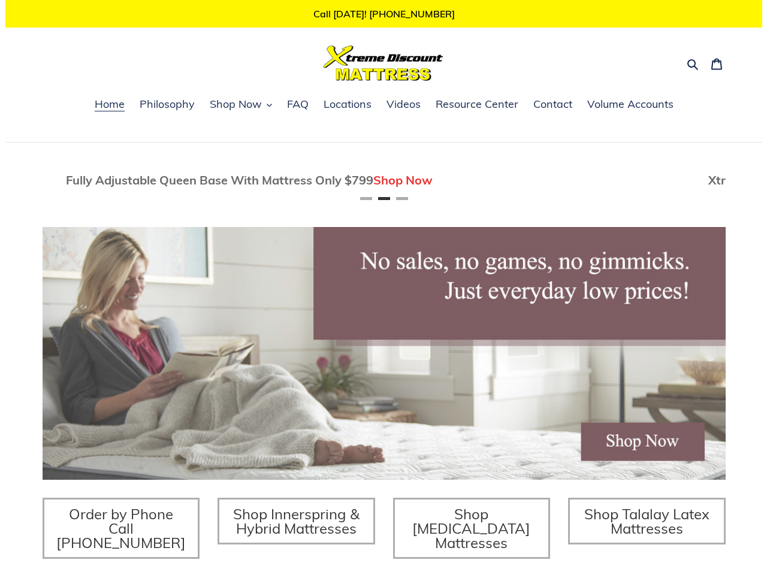
scroll to position [0, 683]
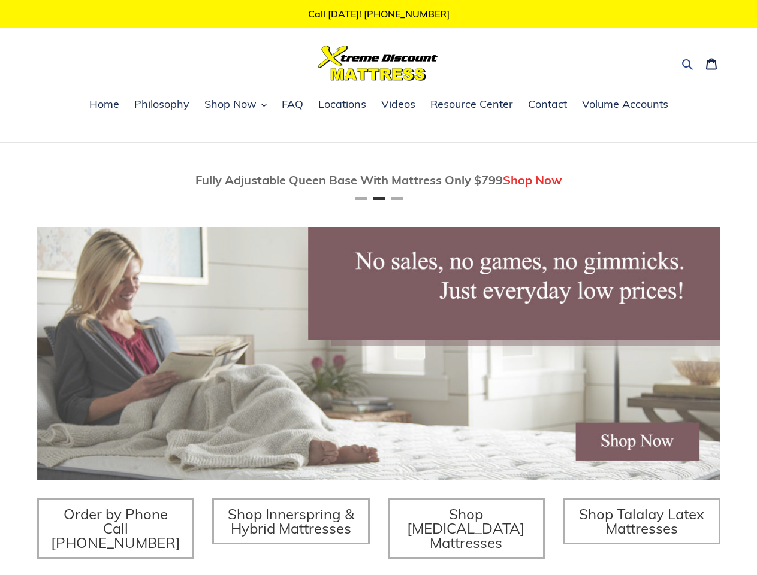
click at [688, 63] on icon "button" at bounding box center [687, 64] width 12 height 12
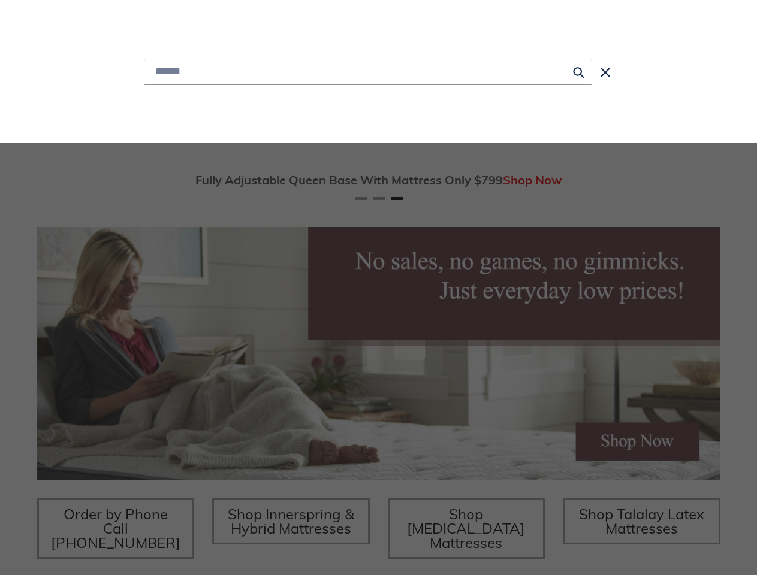
click at [235, 105] on div "Submit Close search" at bounding box center [378, 71] width 691 height 143
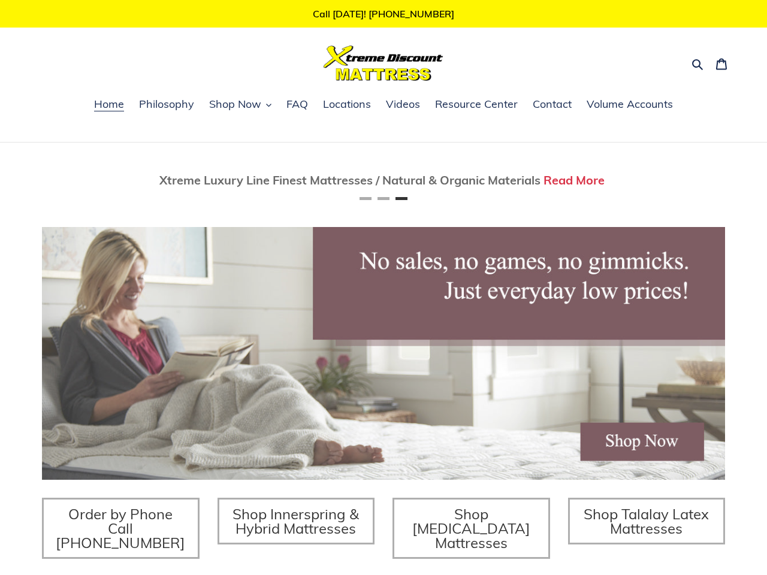
click at [0, 181] on div "Twin Mattress (Coil Spring Unit) Only $69! Shop Now Fully Adjustable Queen Base…" at bounding box center [383, 412] width 767 height 539
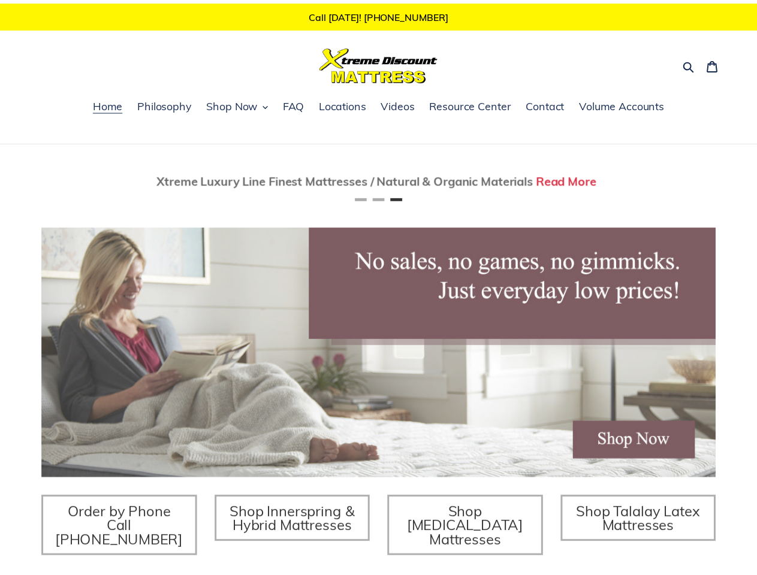
scroll to position [0, 1366]
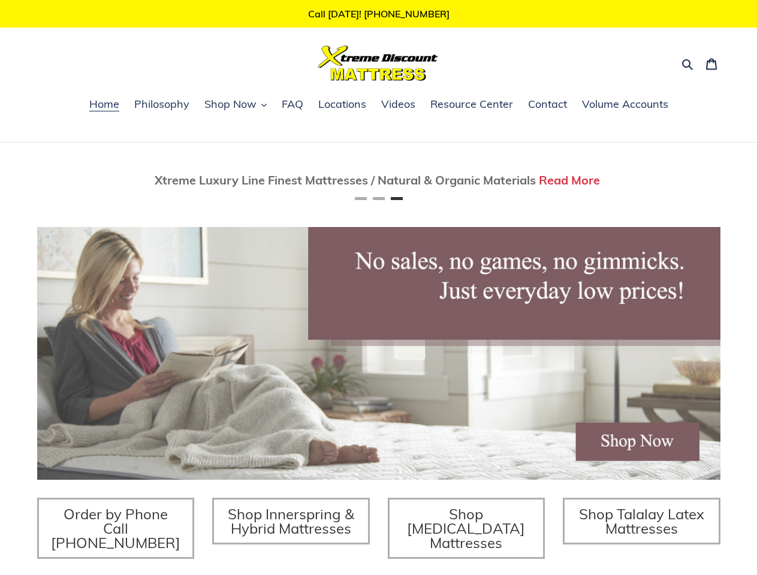
click at [224, 181] on span "Xtreme Luxury Line Finest Mattresses / Natural & Organic Materials" at bounding box center [345, 180] width 381 height 15
click at [229, 181] on span "Xtreme Luxury Line Finest Mattresses / Natural & Organic Materials" at bounding box center [345, 180] width 381 height 15
click at [600, 181] on link "Read More" at bounding box center [568, 180] width 61 height 15
click at [73, 181] on span "Xtreme Luxury Line Finest Mattresses / Natural & Organic Materials Read More" at bounding box center [378, 181] width 683 height 16
click at [684, 181] on button "Next" at bounding box center [684, 180] width 24 height 24
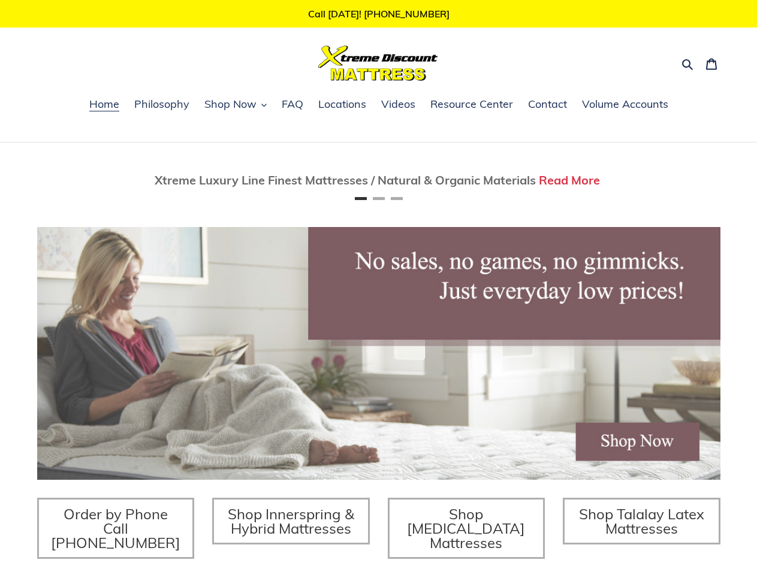
scroll to position [0, 0]
